Goal: Complete application form

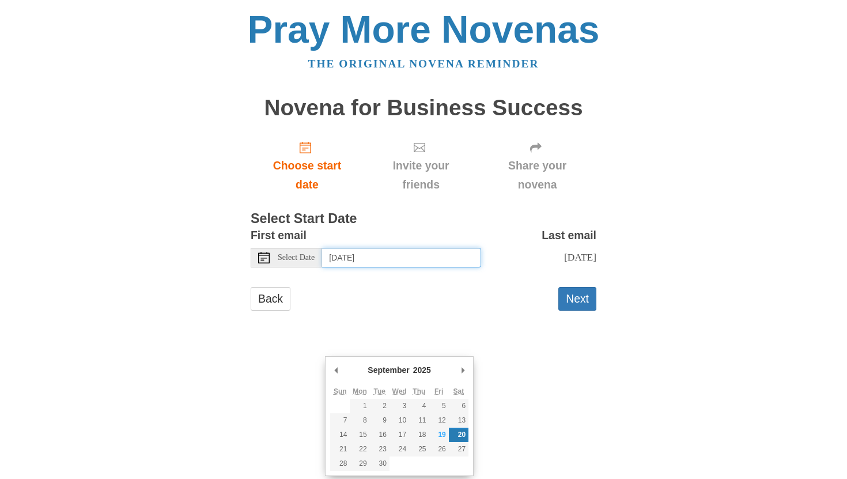
click at [367, 267] on input "[DATE]" at bounding box center [401, 258] width 159 height 20
type input "[DATE]"
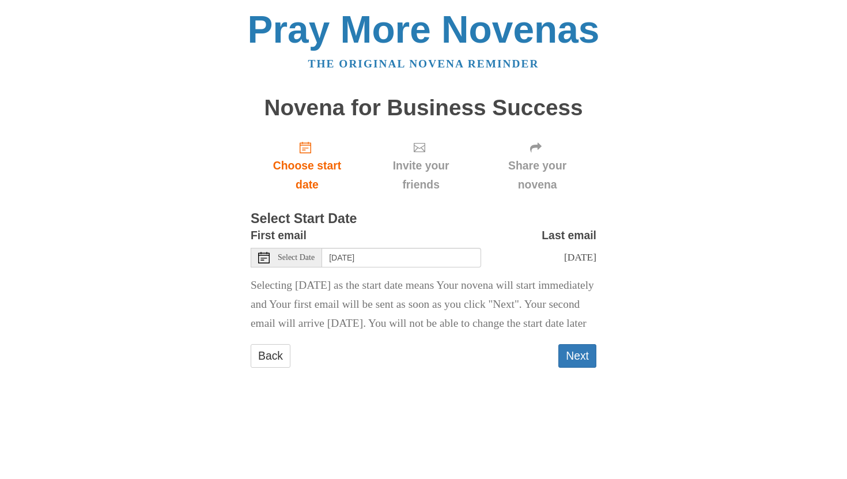
scroll to position [108, 0]
click at [578, 368] on button "Next" at bounding box center [578, 356] width 38 height 24
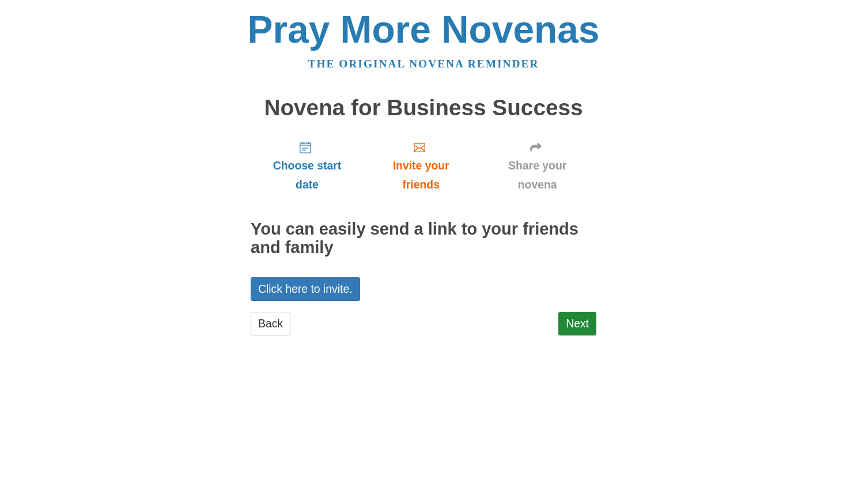
scroll to position [6, 0]
click at [327, 301] on link "Click here to invite." at bounding box center [306, 289] width 110 height 24
